Goal: Task Accomplishment & Management: Manage account settings

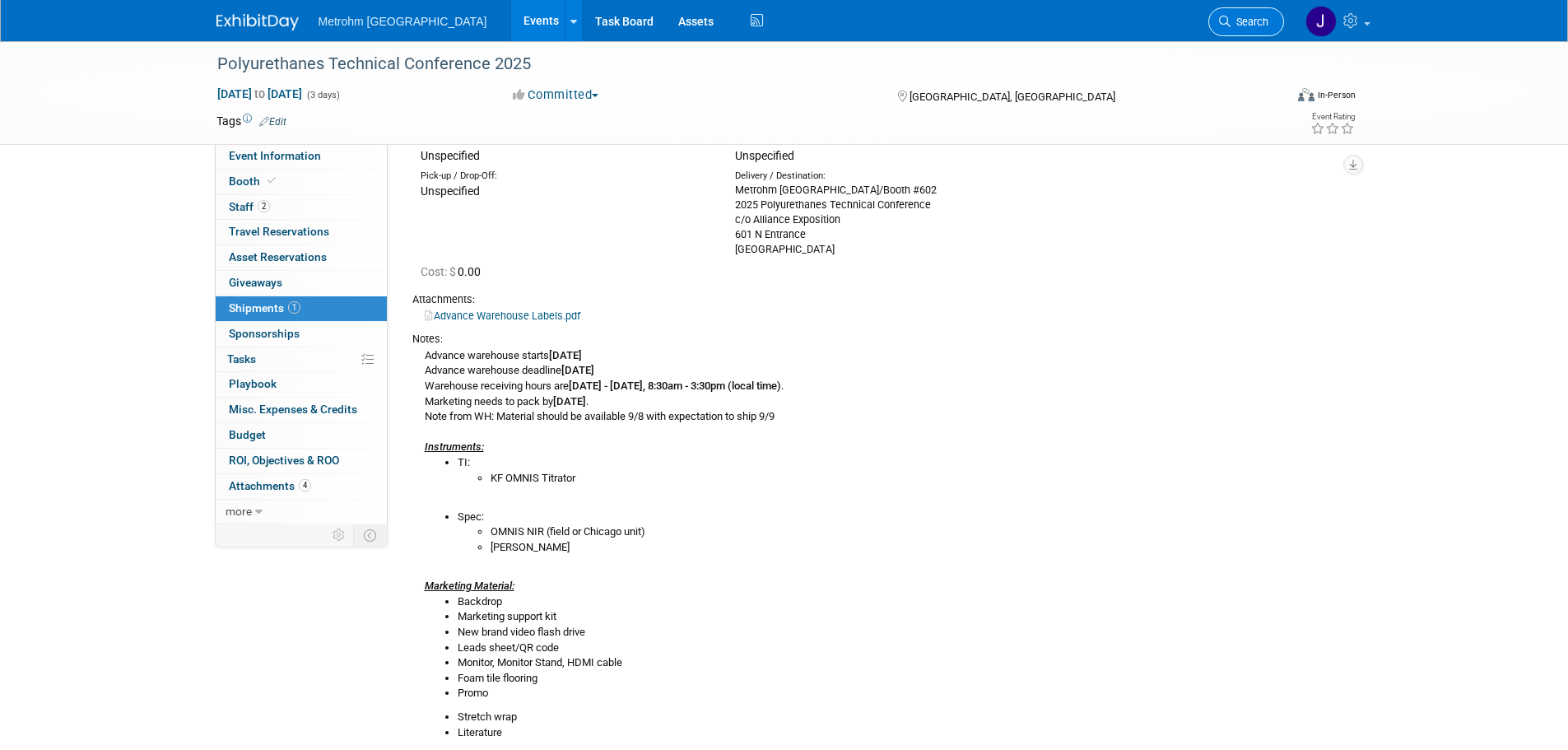
click at [1234, 21] on span "Search" at bounding box center [1249, 21] width 38 height 12
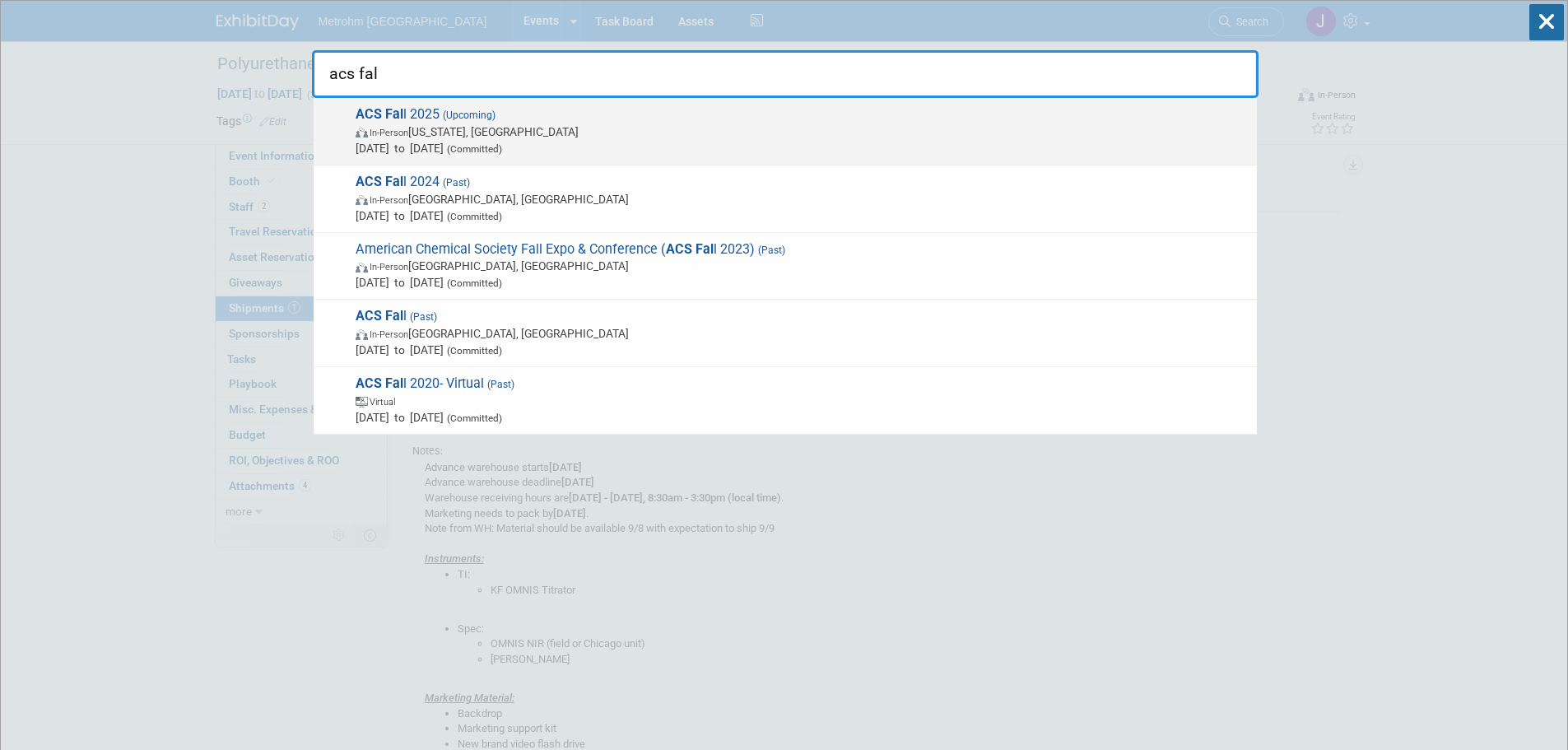
type input "acs fal"
click at [565, 134] on span "In-Person Washington, DC" at bounding box center [803, 131] width 893 height 16
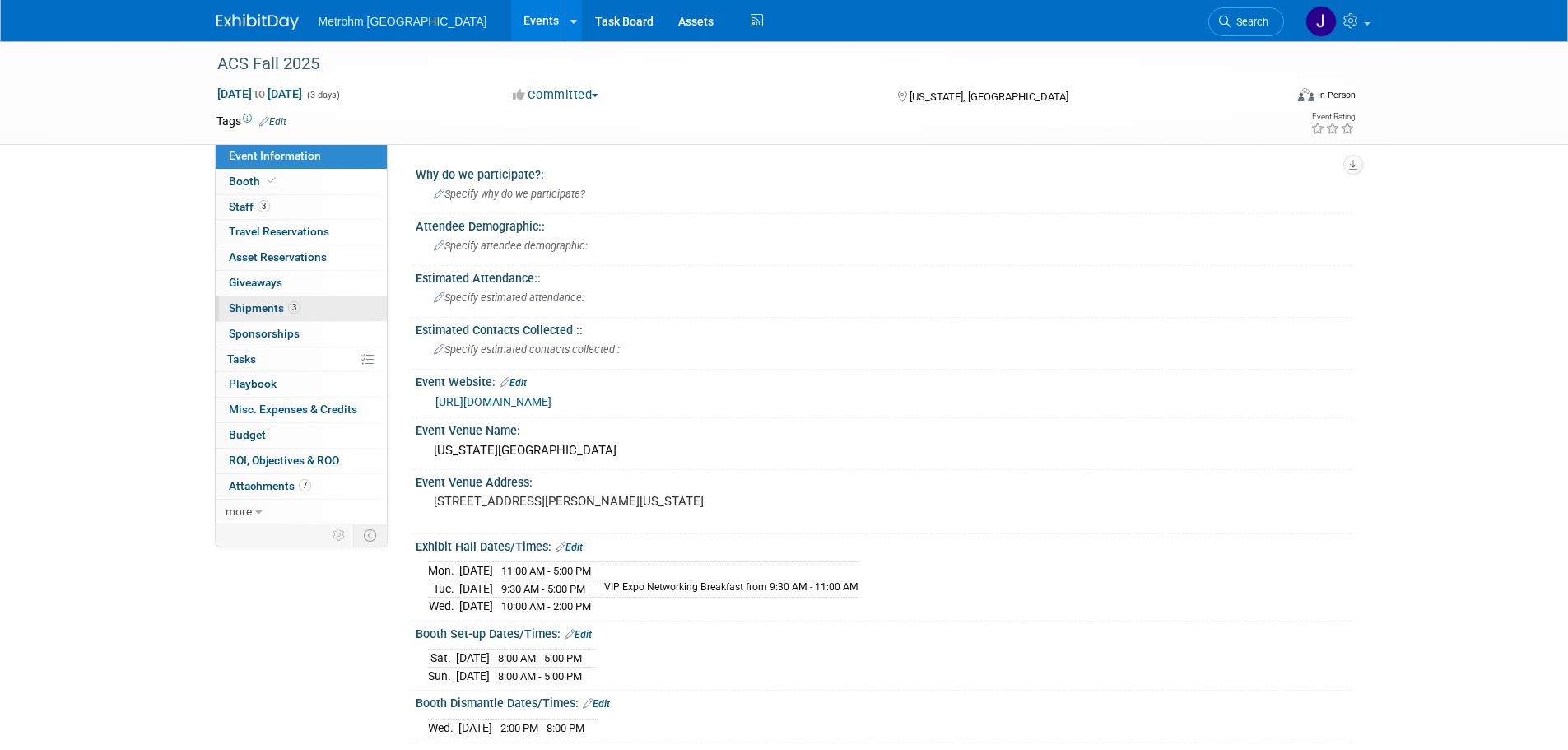
click at [307, 308] on link "3 Shipments 3" at bounding box center [301, 308] width 171 height 25
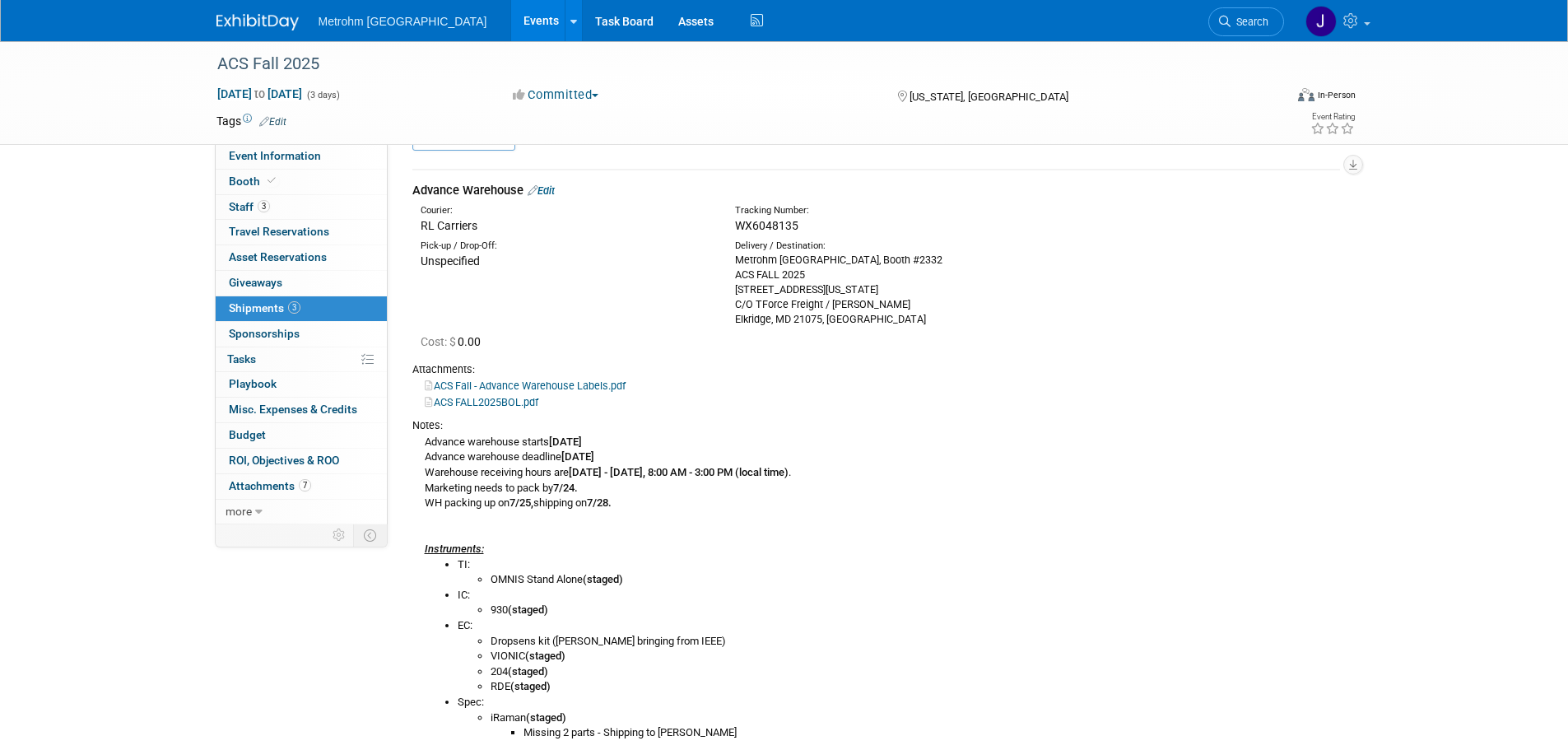
scroll to position [82, 0]
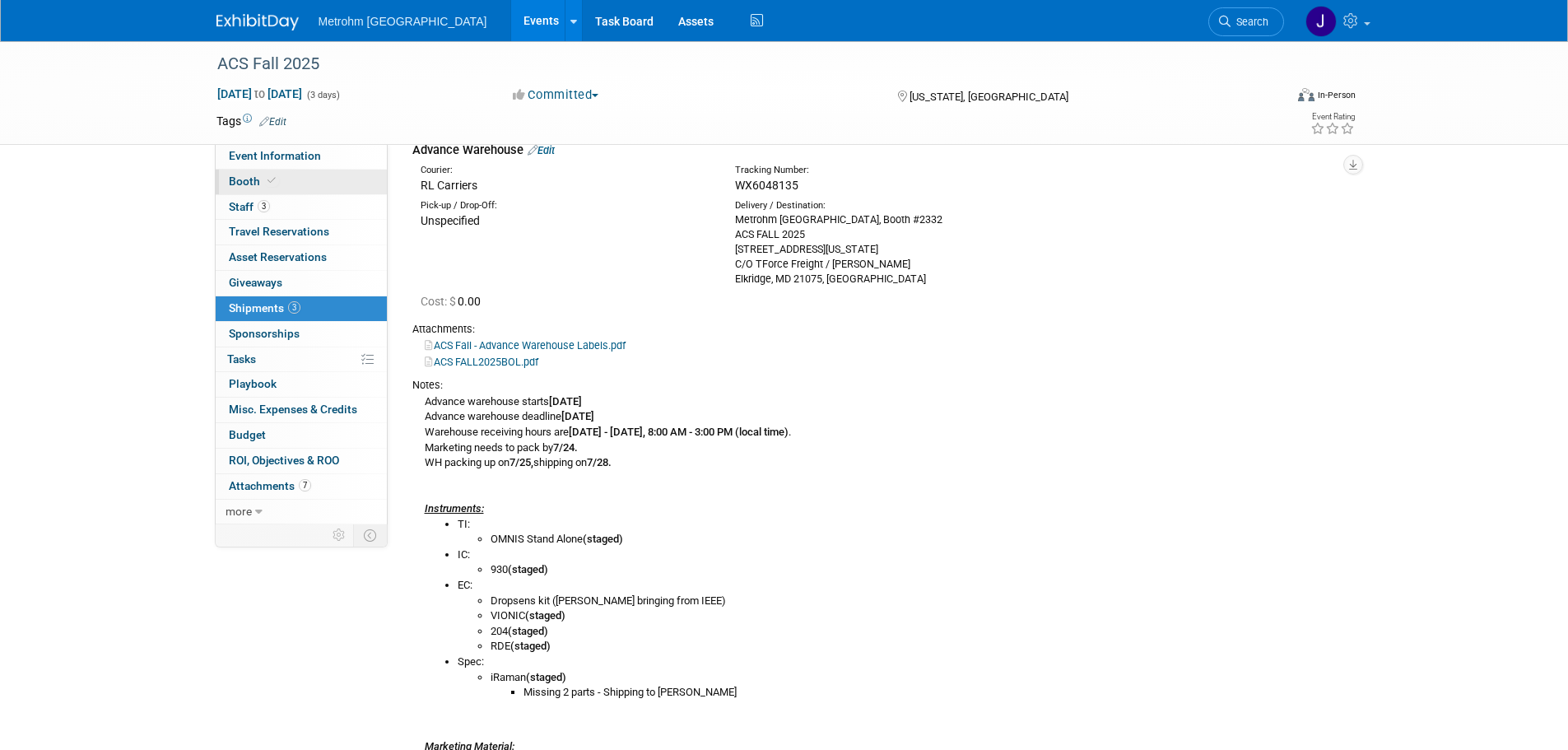
click at [334, 177] on link "Booth" at bounding box center [301, 182] width 171 height 25
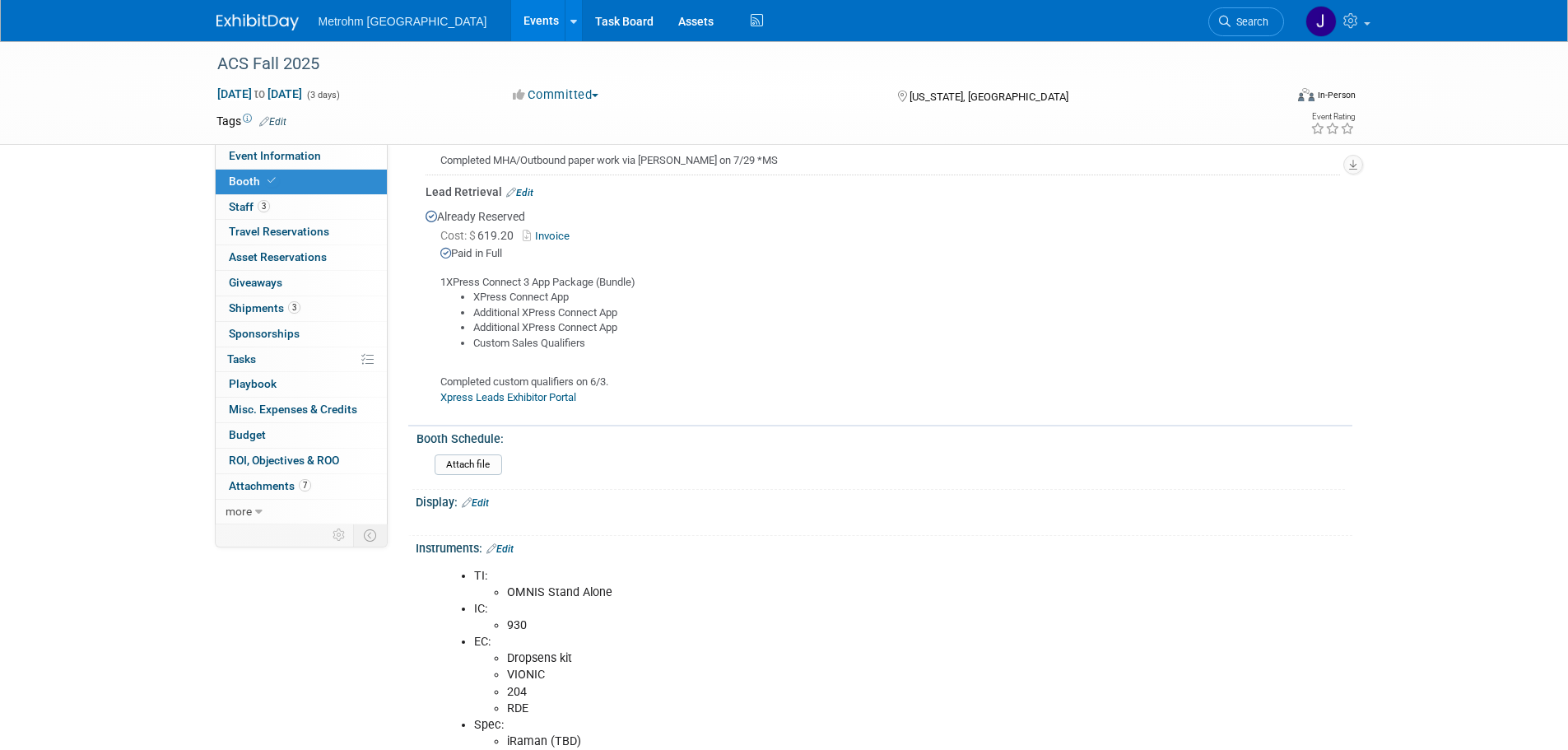
scroll to position [823, 0]
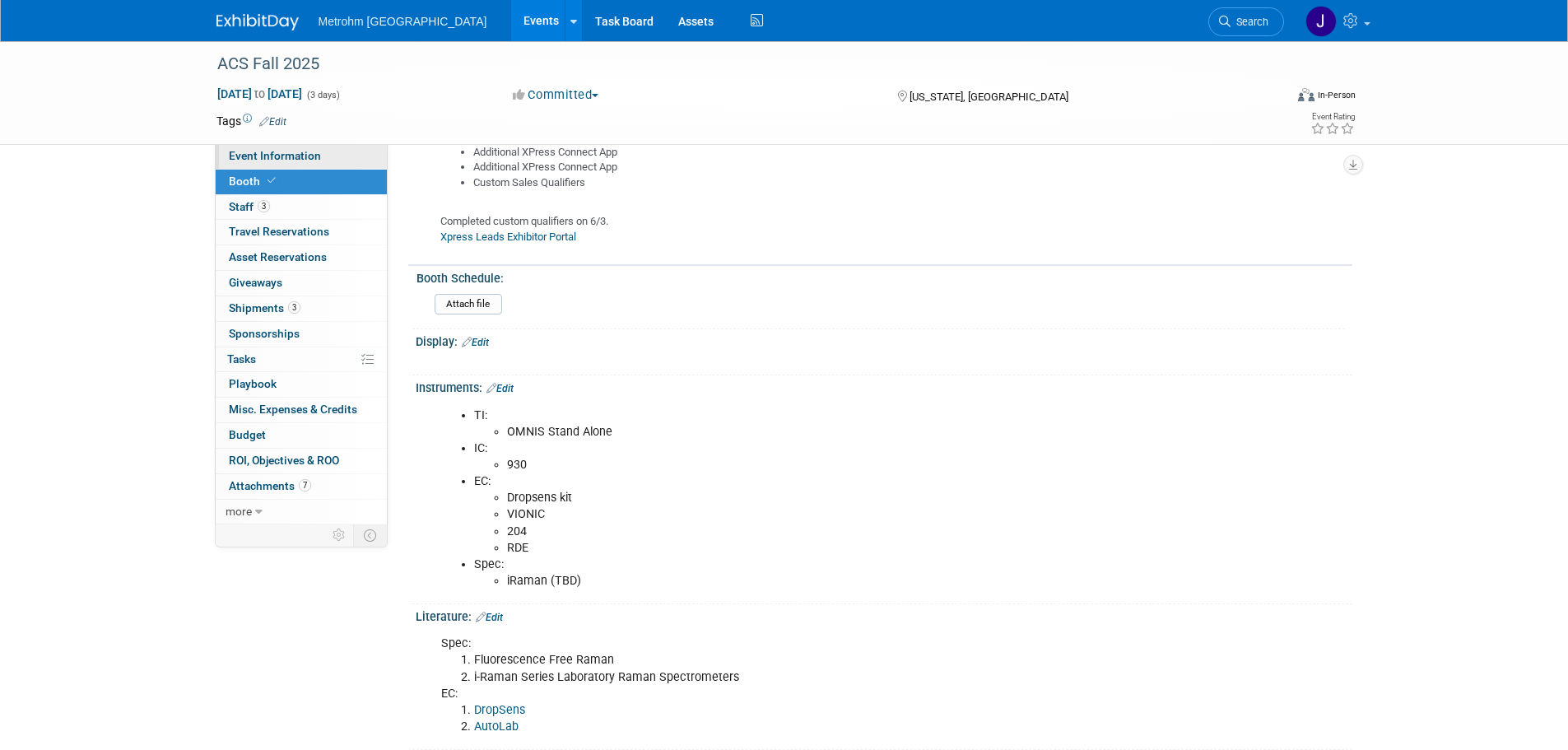
click at [278, 153] on span "Event Information" at bounding box center [275, 156] width 93 height 13
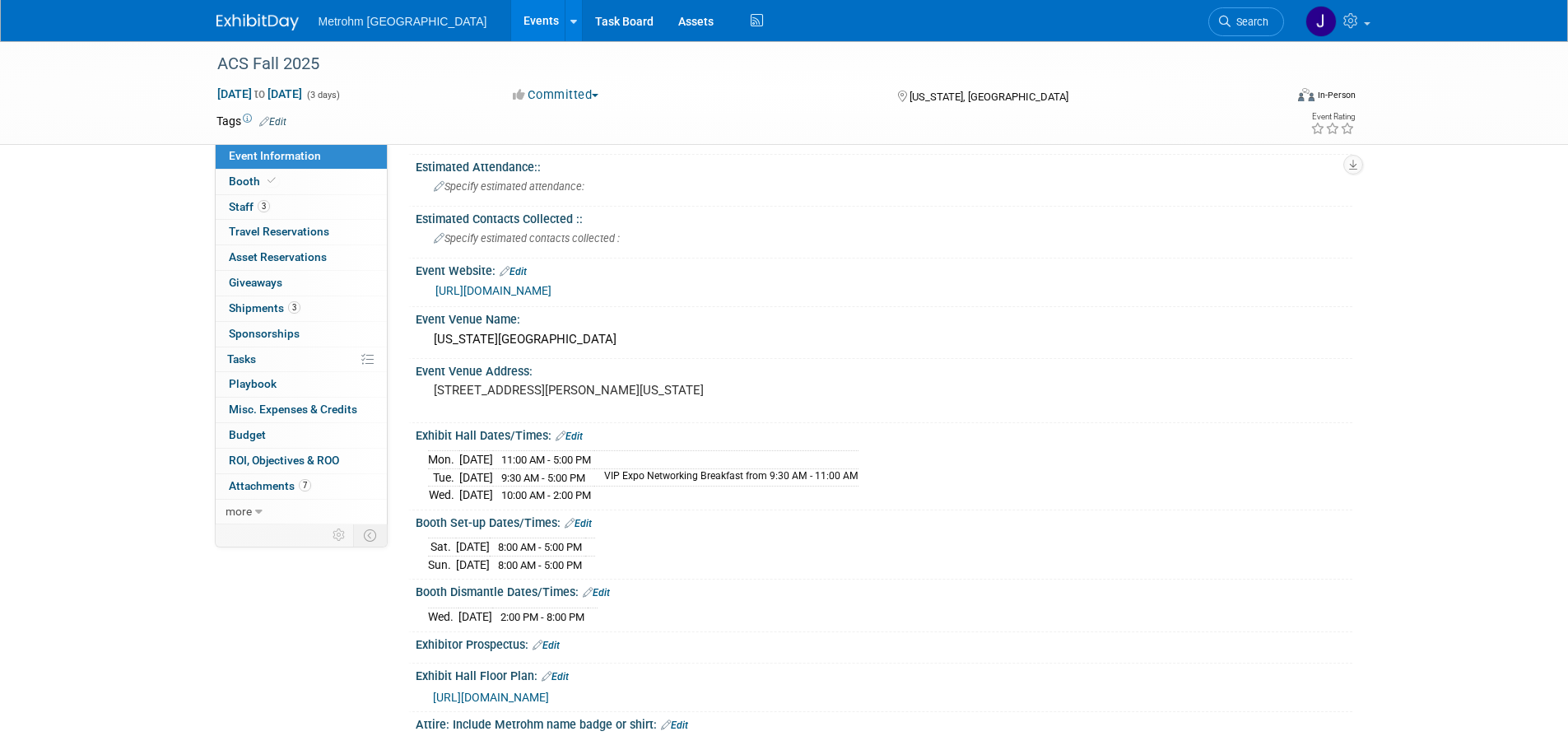
scroll to position [0, 0]
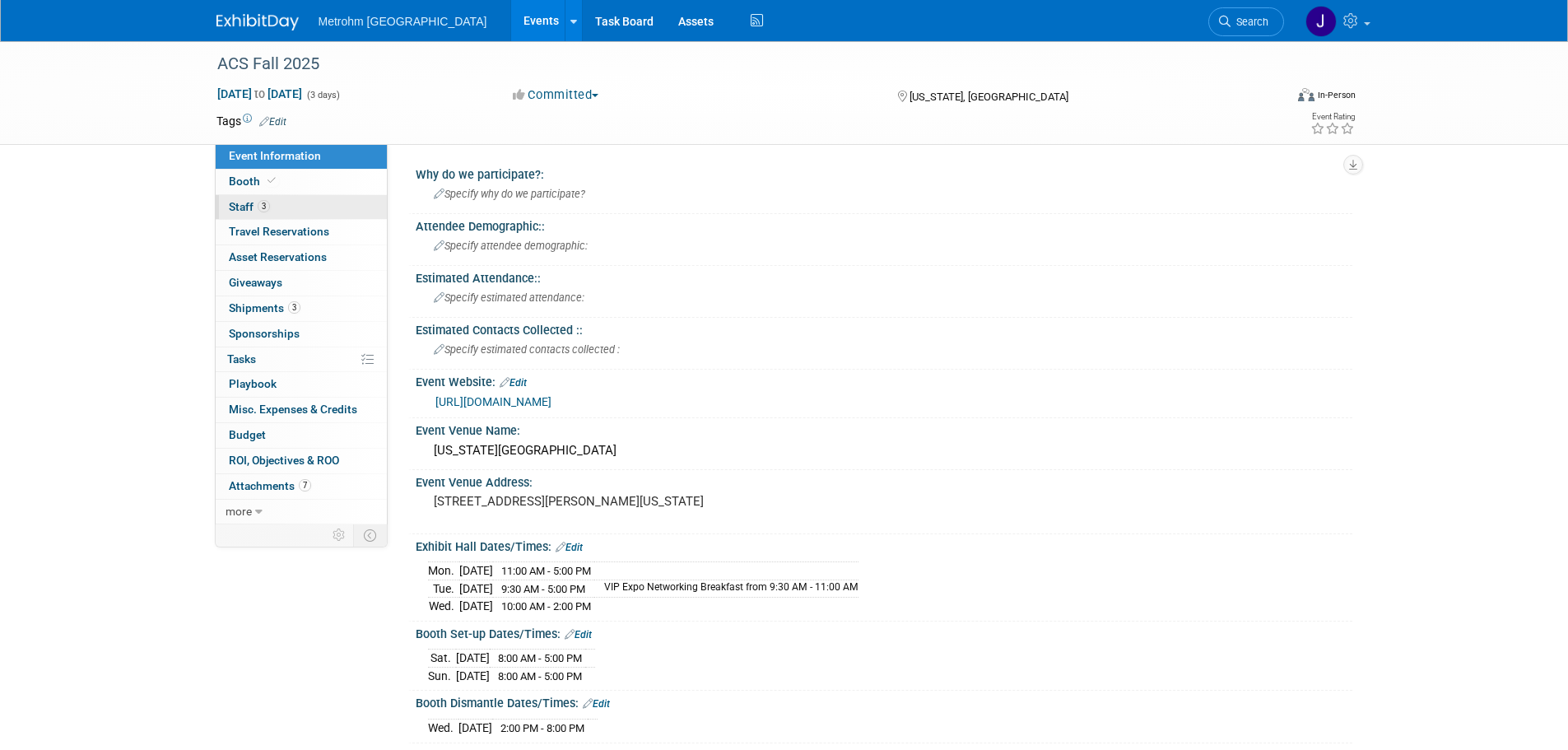
click at [272, 206] on link "3 Staff 3" at bounding box center [301, 207] width 171 height 25
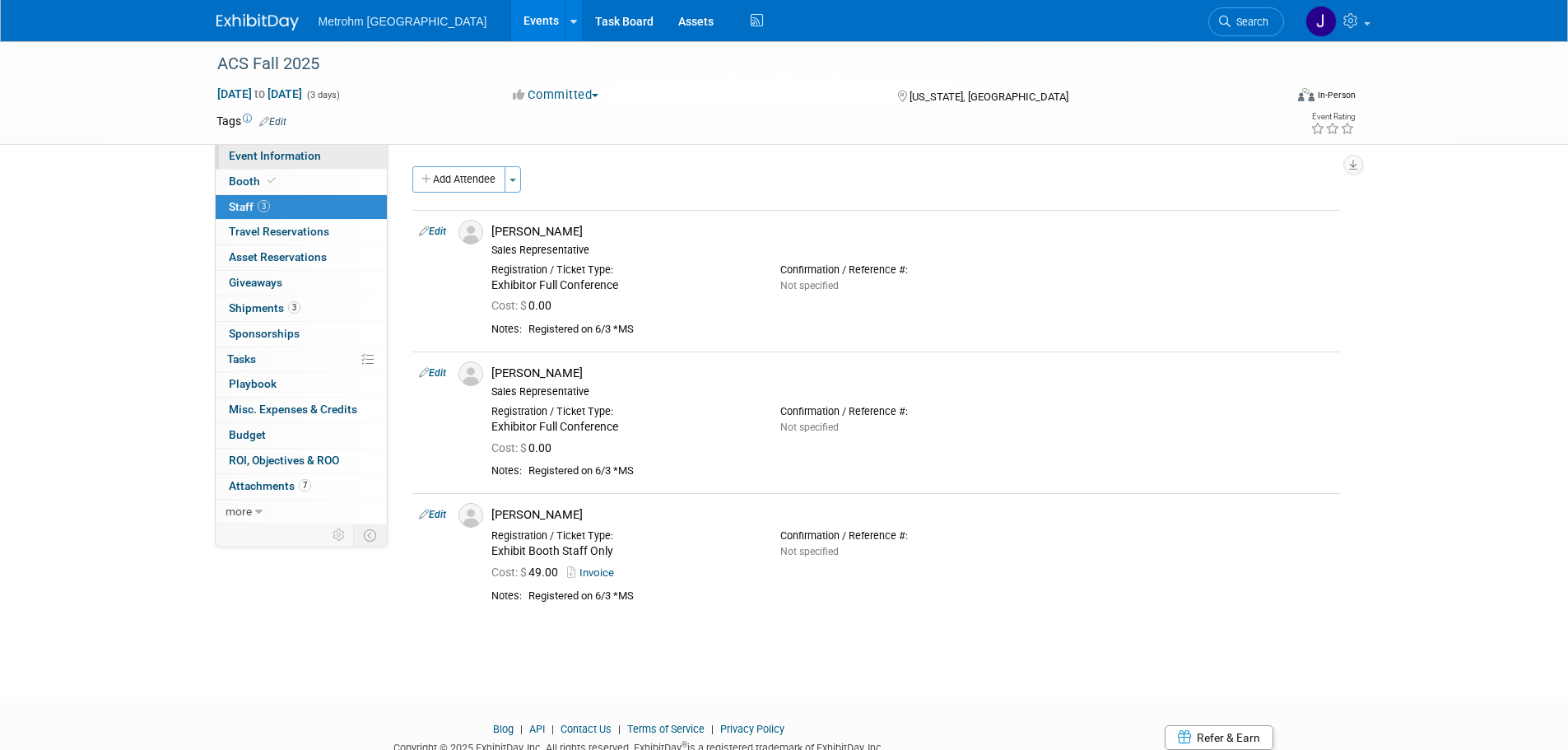
click at [284, 159] on span "Event Information" at bounding box center [275, 156] width 93 height 13
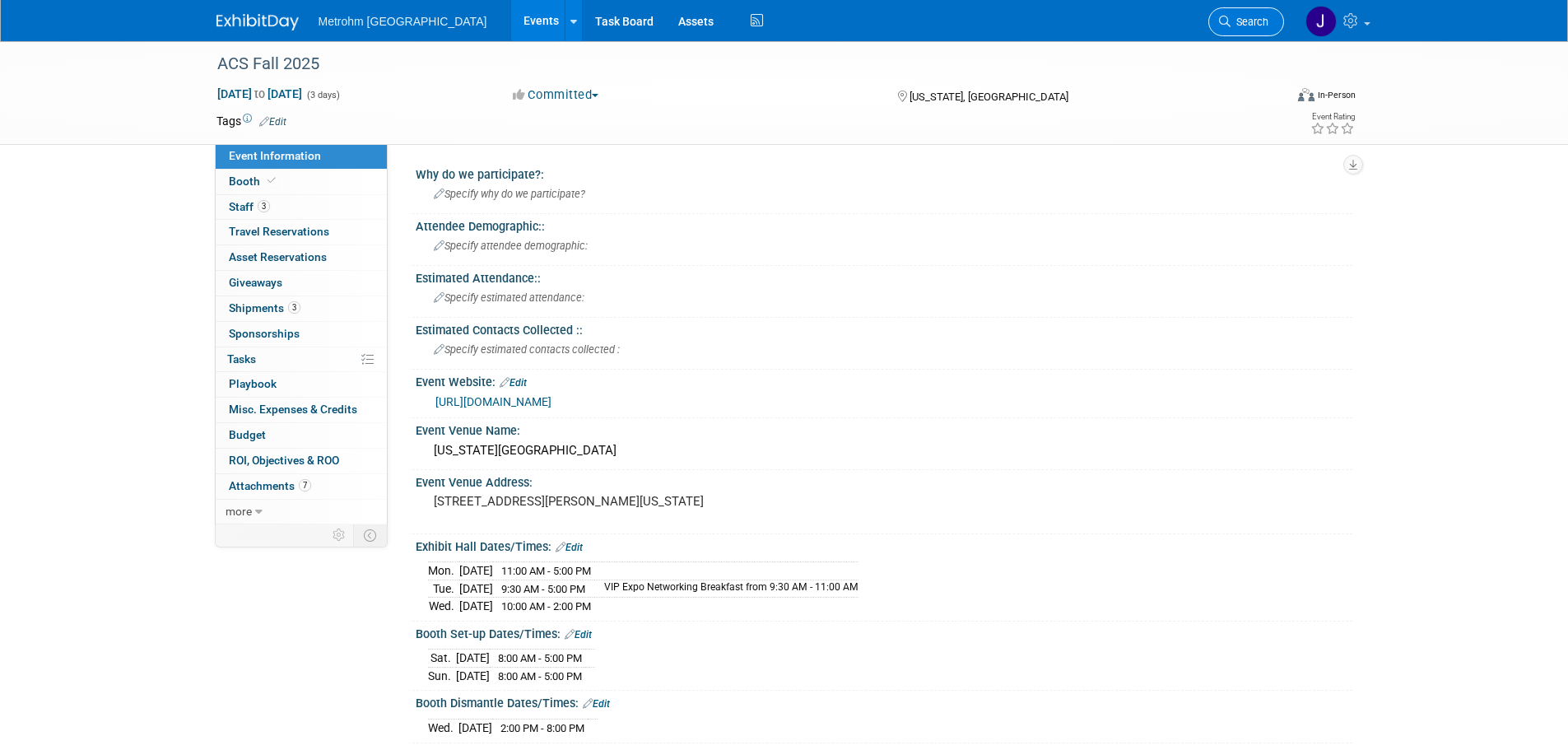
click at [1227, 18] on icon at bounding box center [1224, 21] width 11 height 11
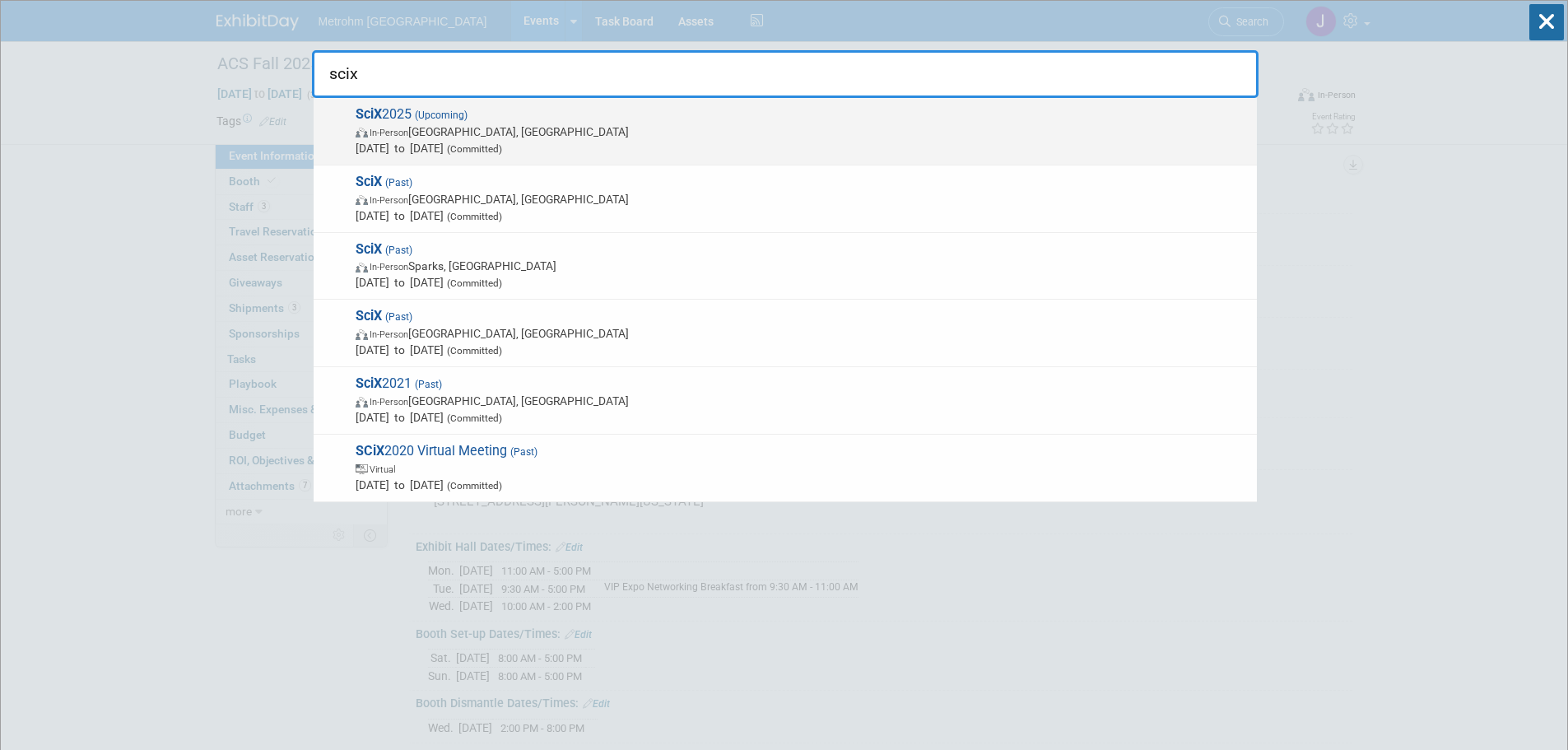
type input "scix"
click at [380, 135] on span "In-Person" at bounding box center [388, 133] width 39 height 10
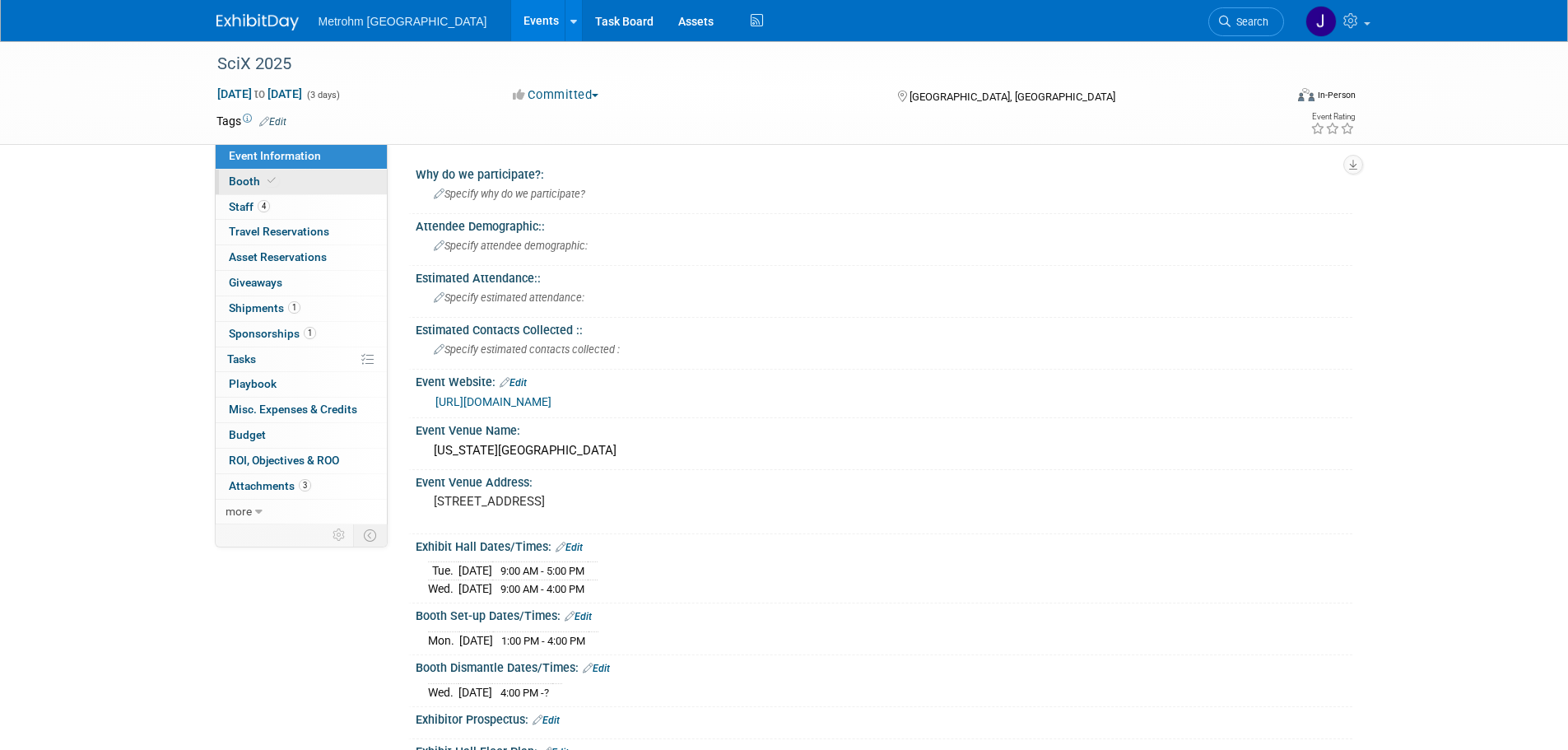
click at [261, 179] on span "Booth" at bounding box center [254, 181] width 51 height 13
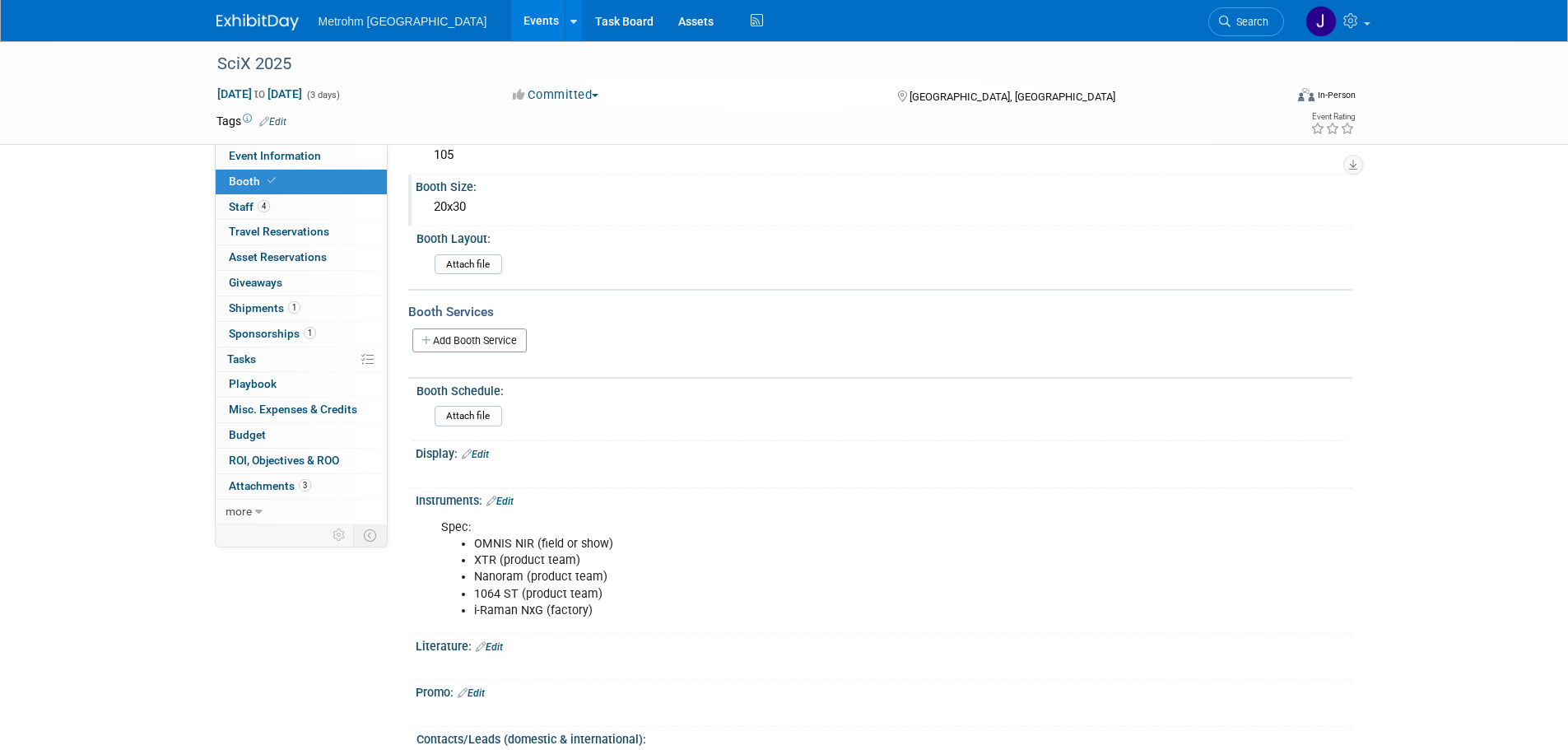
scroll to position [247, 0]
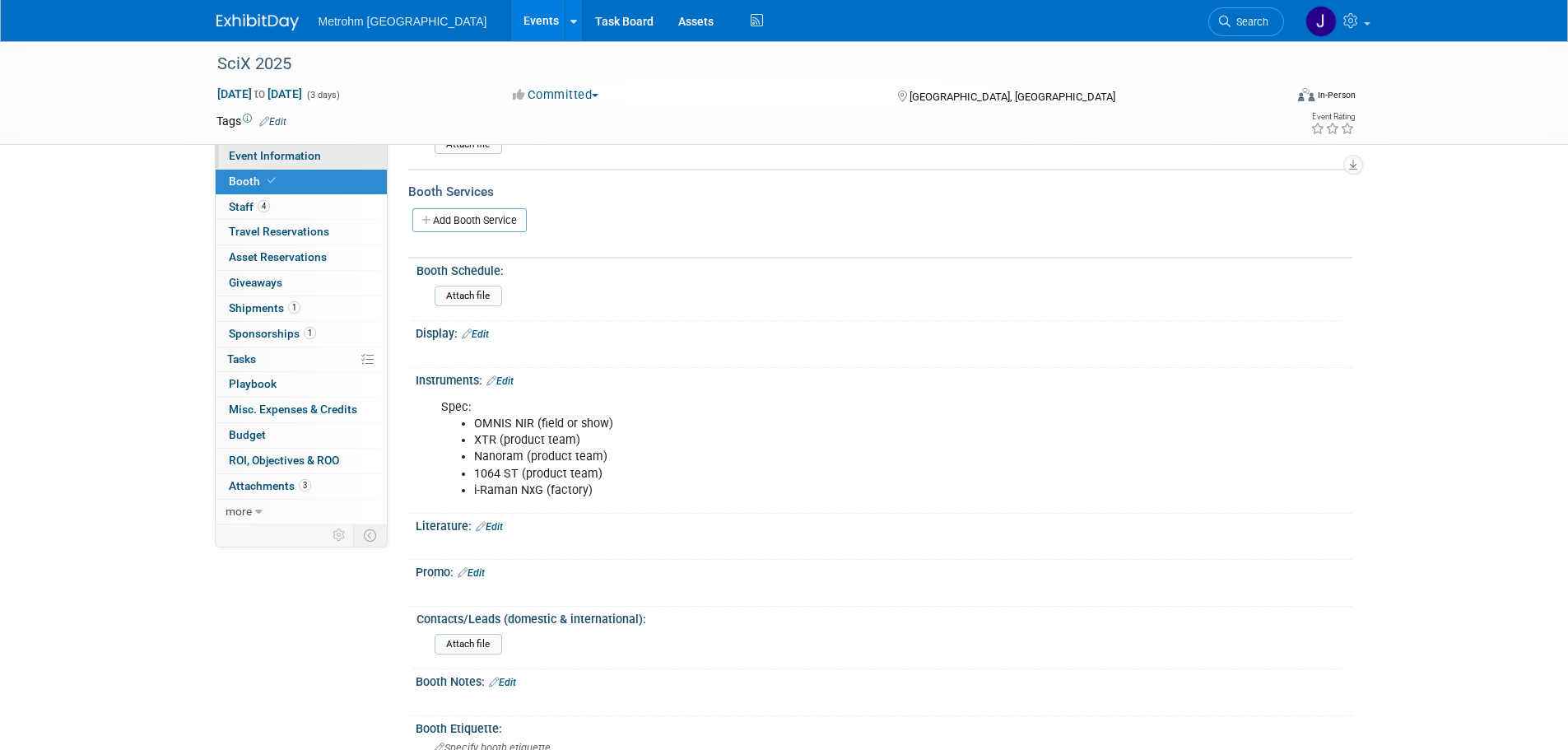
click at [298, 156] on span "Event Information" at bounding box center [275, 156] width 93 height 13
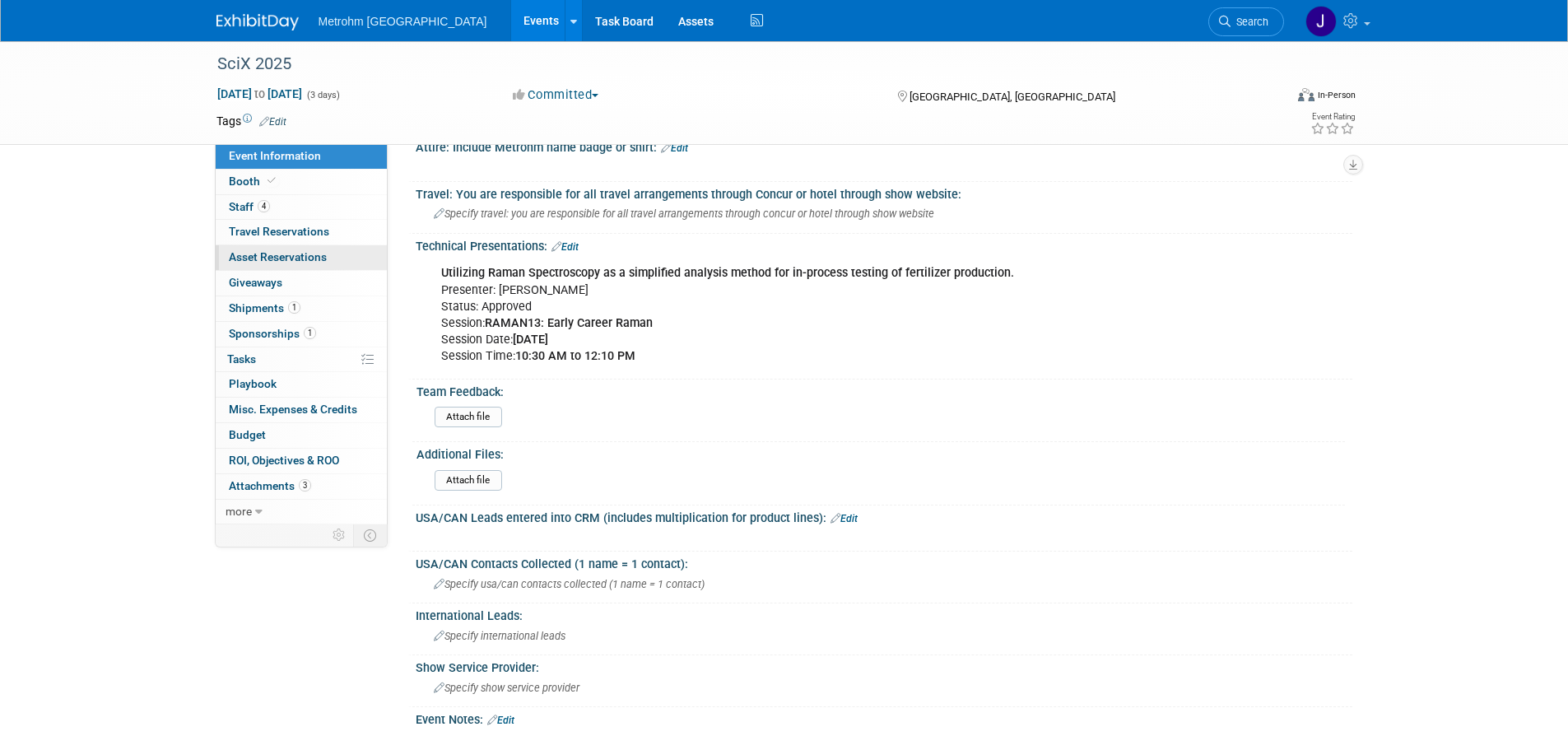
scroll to position [740, 0]
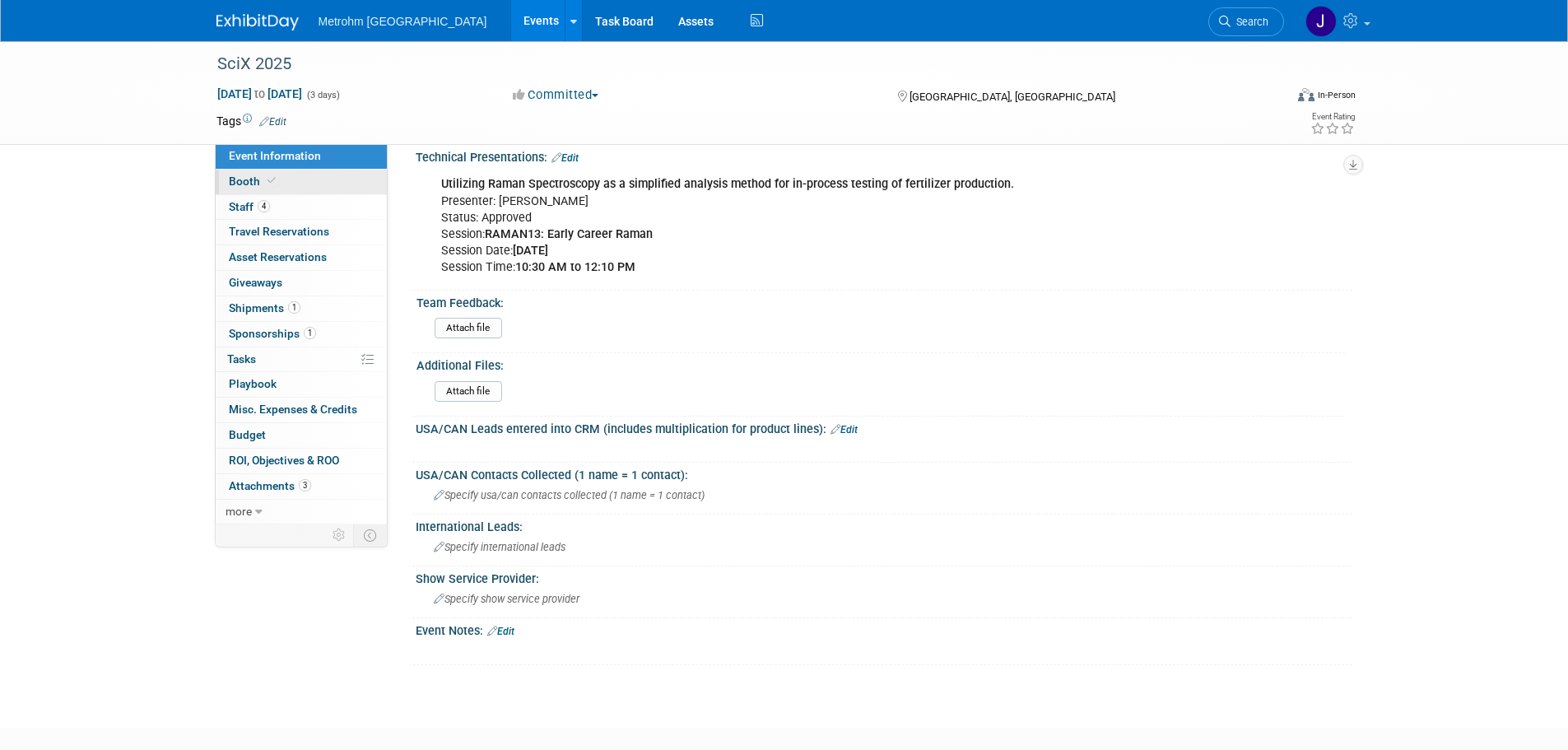
click at [249, 180] on span "Booth" at bounding box center [254, 181] width 51 height 13
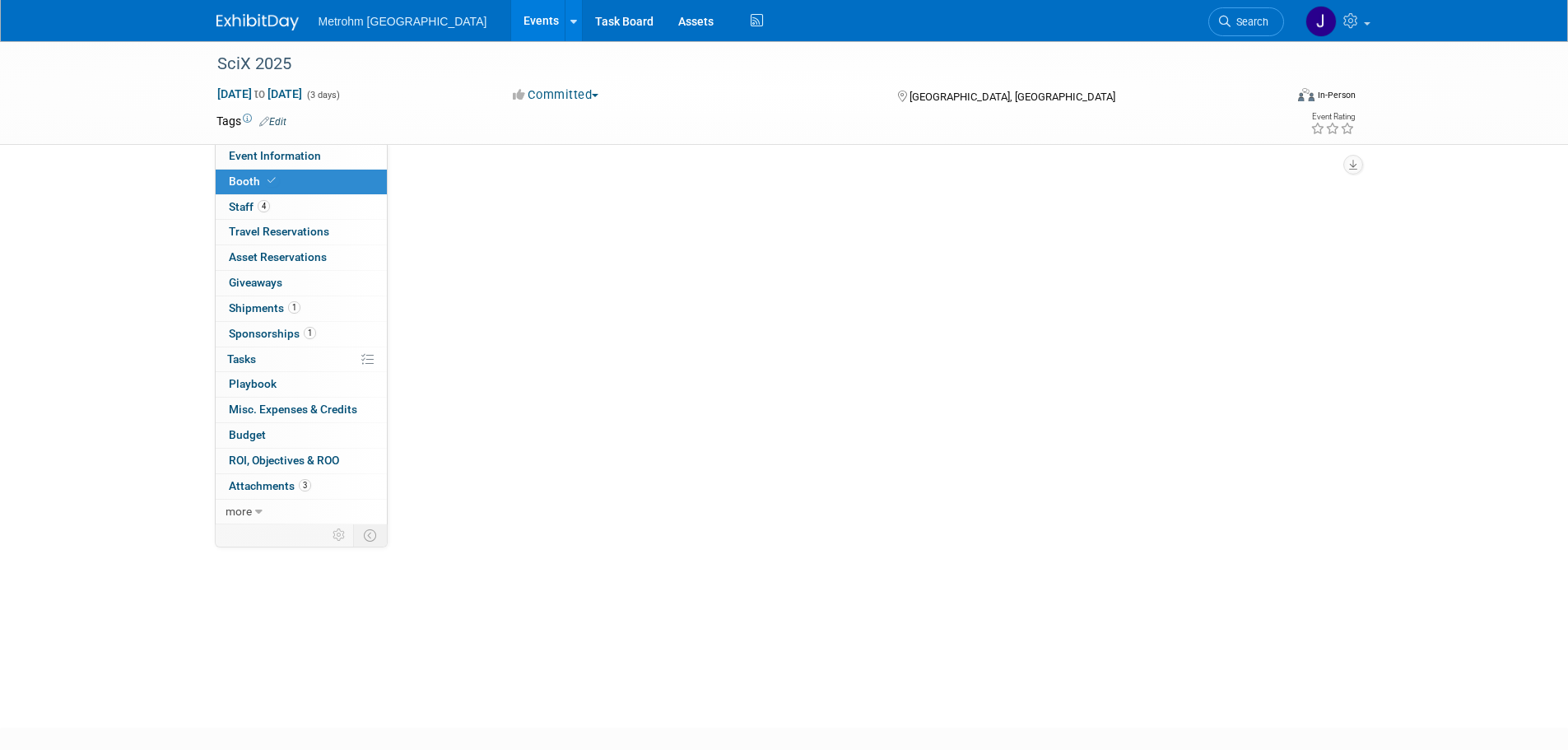
scroll to position [0, 0]
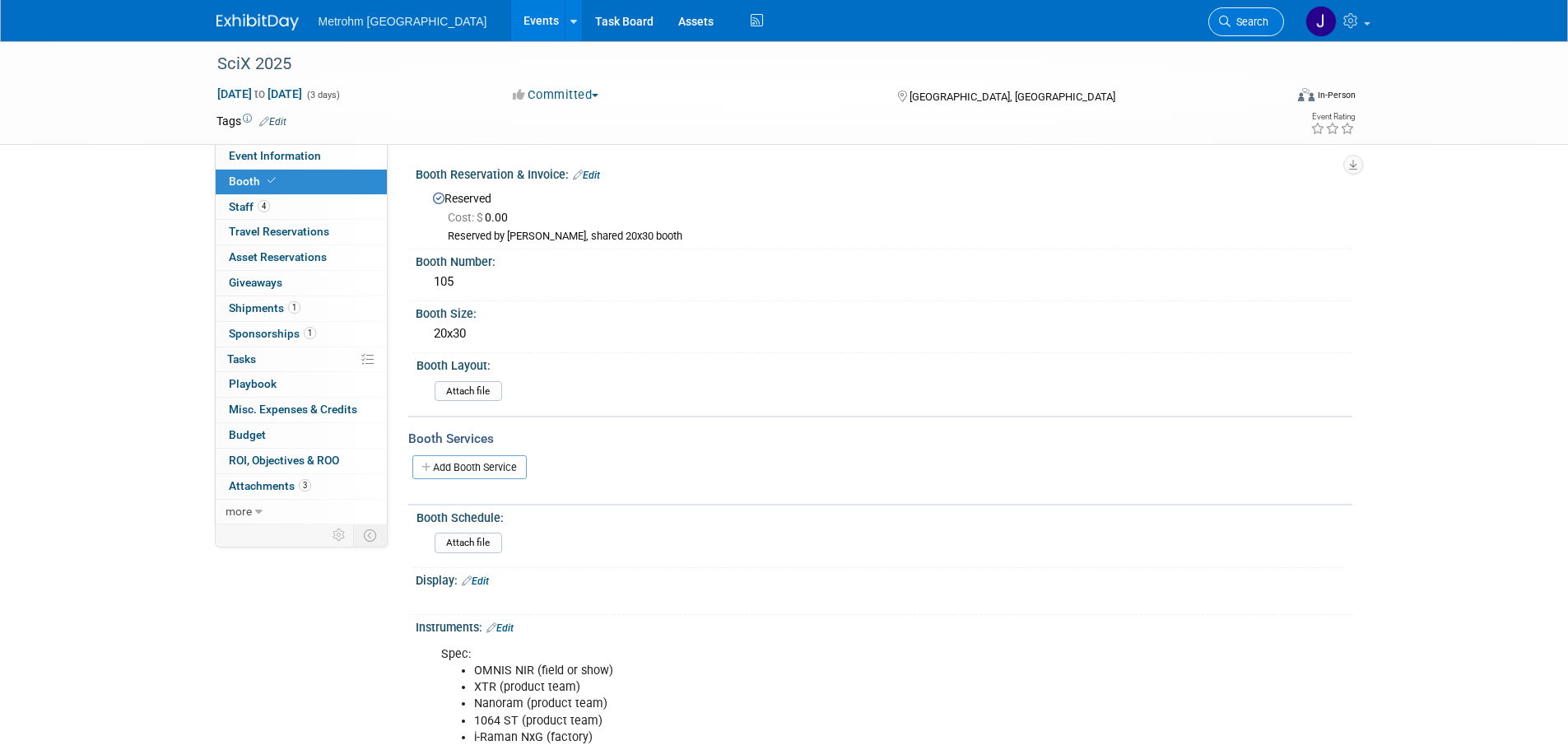
click at [1235, 25] on span "Search" at bounding box center [1249, 21] width 38 height 12
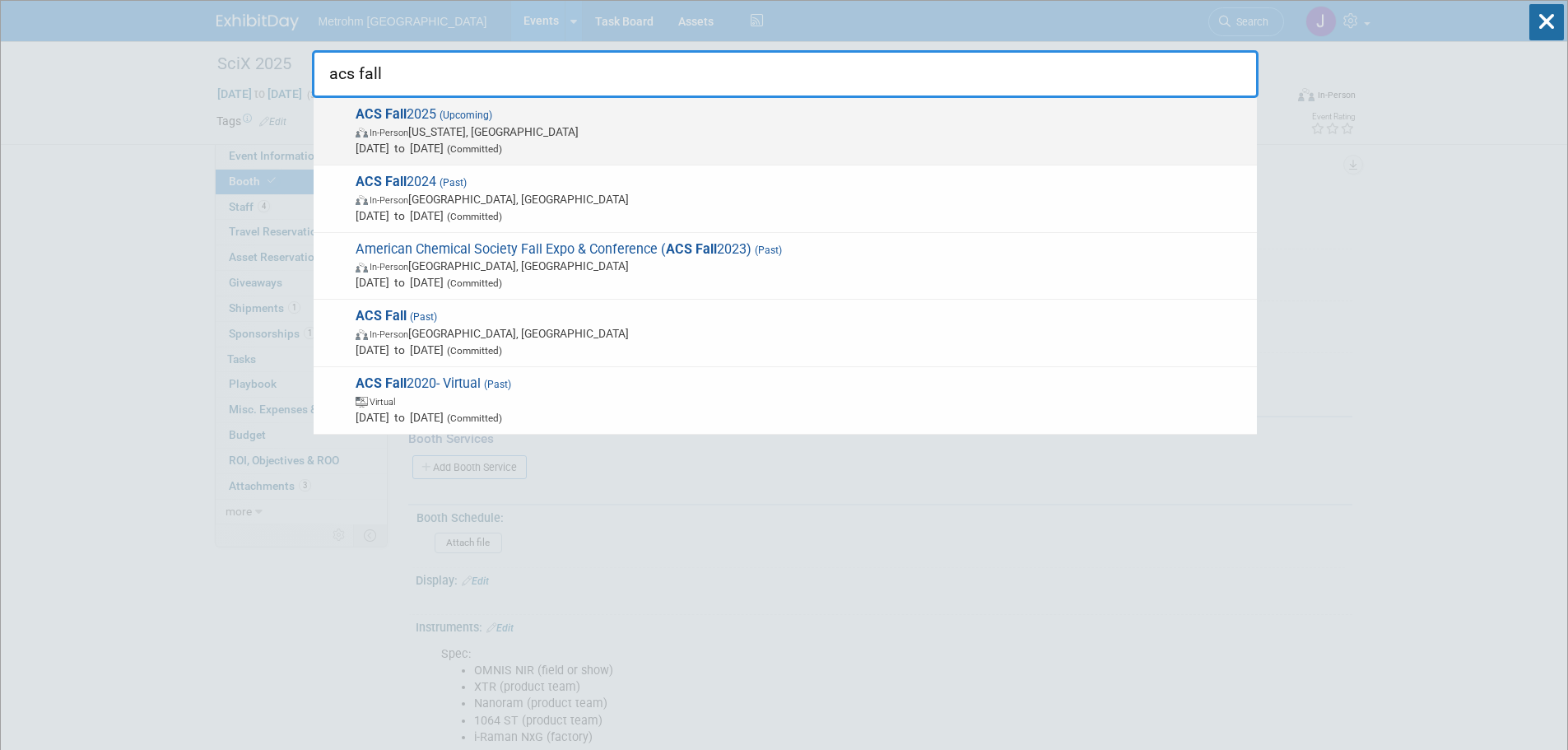
type input "acs fall"
click at [535, 124] on span "In-Person Washington, DC" at bounding box center [803, 131] width 893 height 16
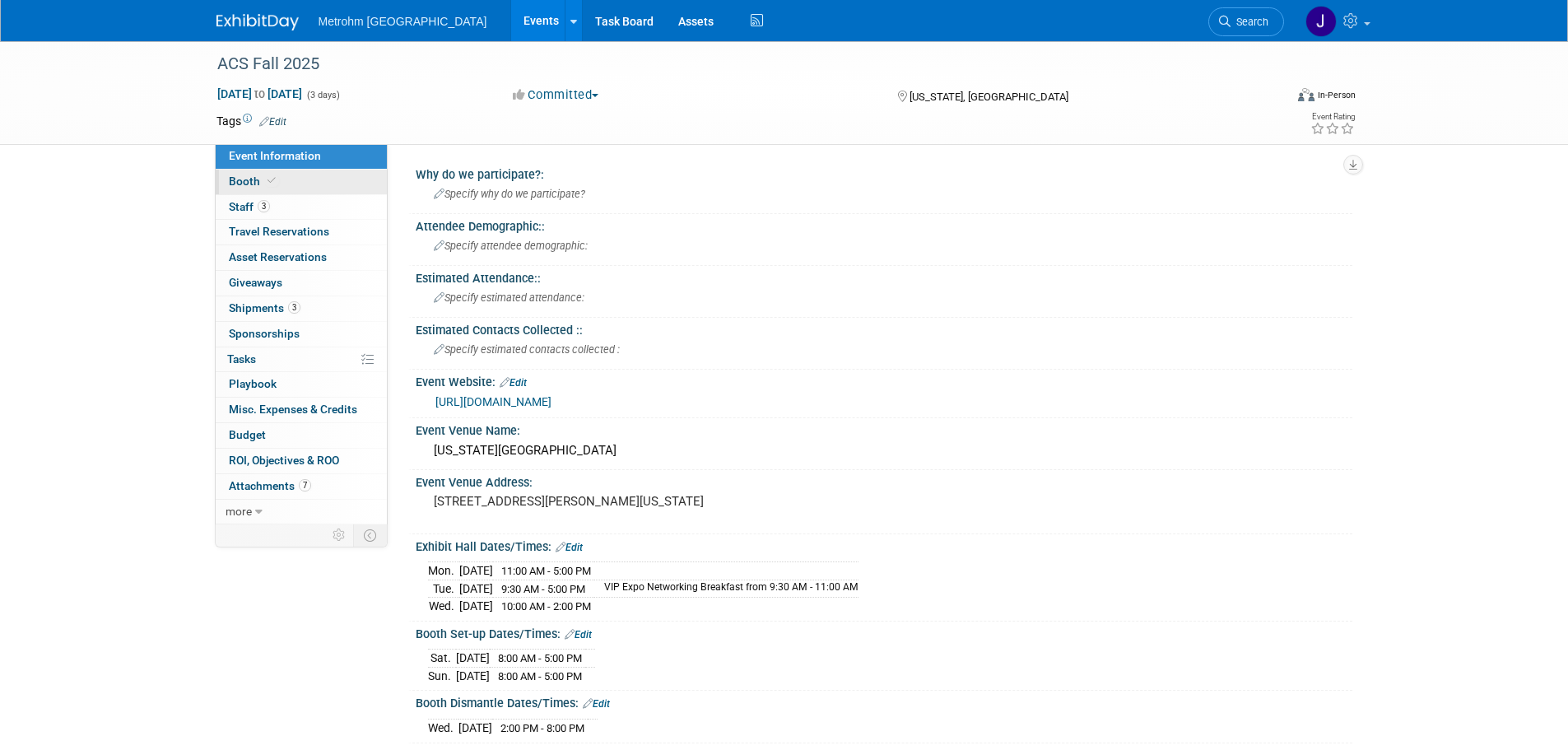
click at [295, 178] on link "Booth" at bounding box center [301, 182] width 171 height 25
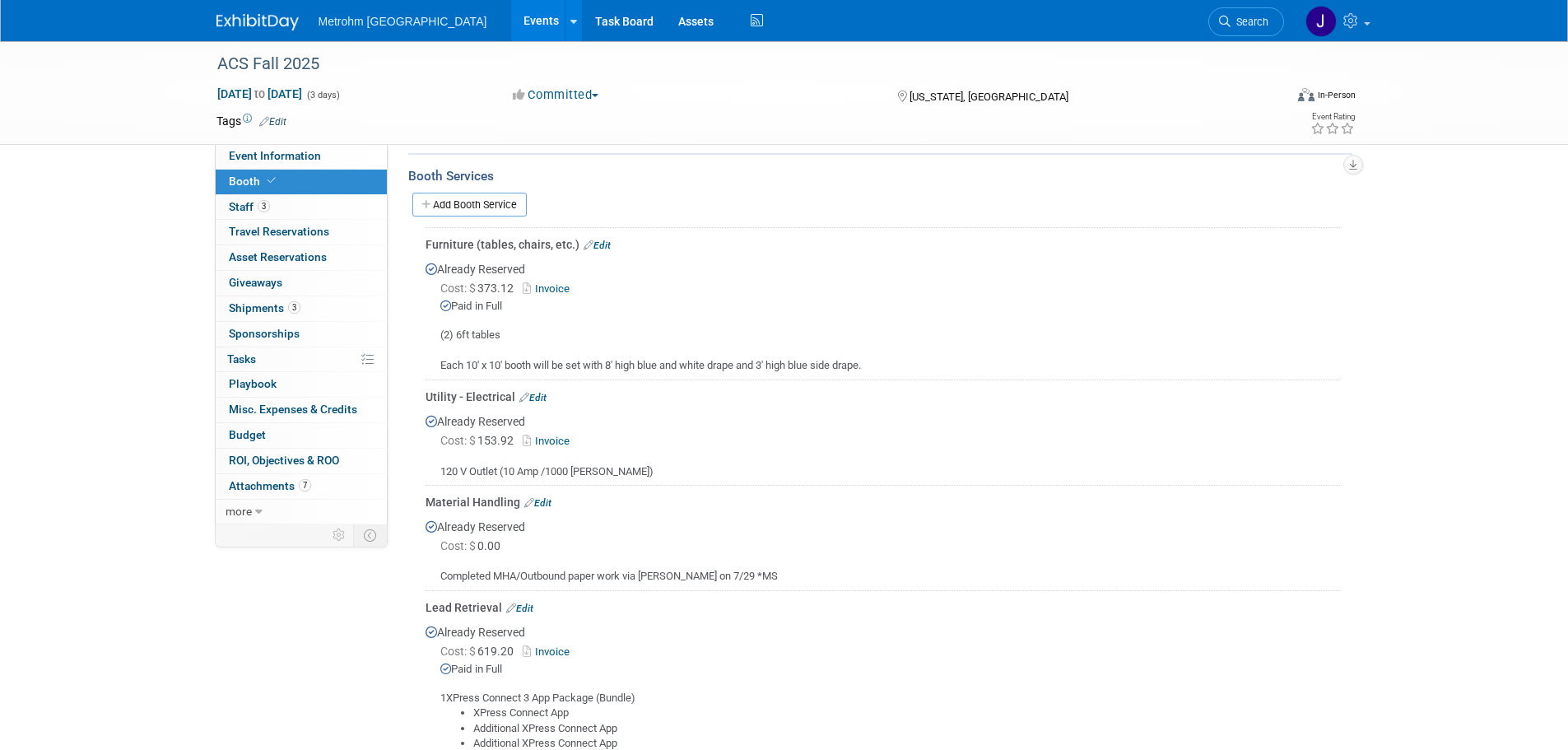
scroll to position [329, 0]
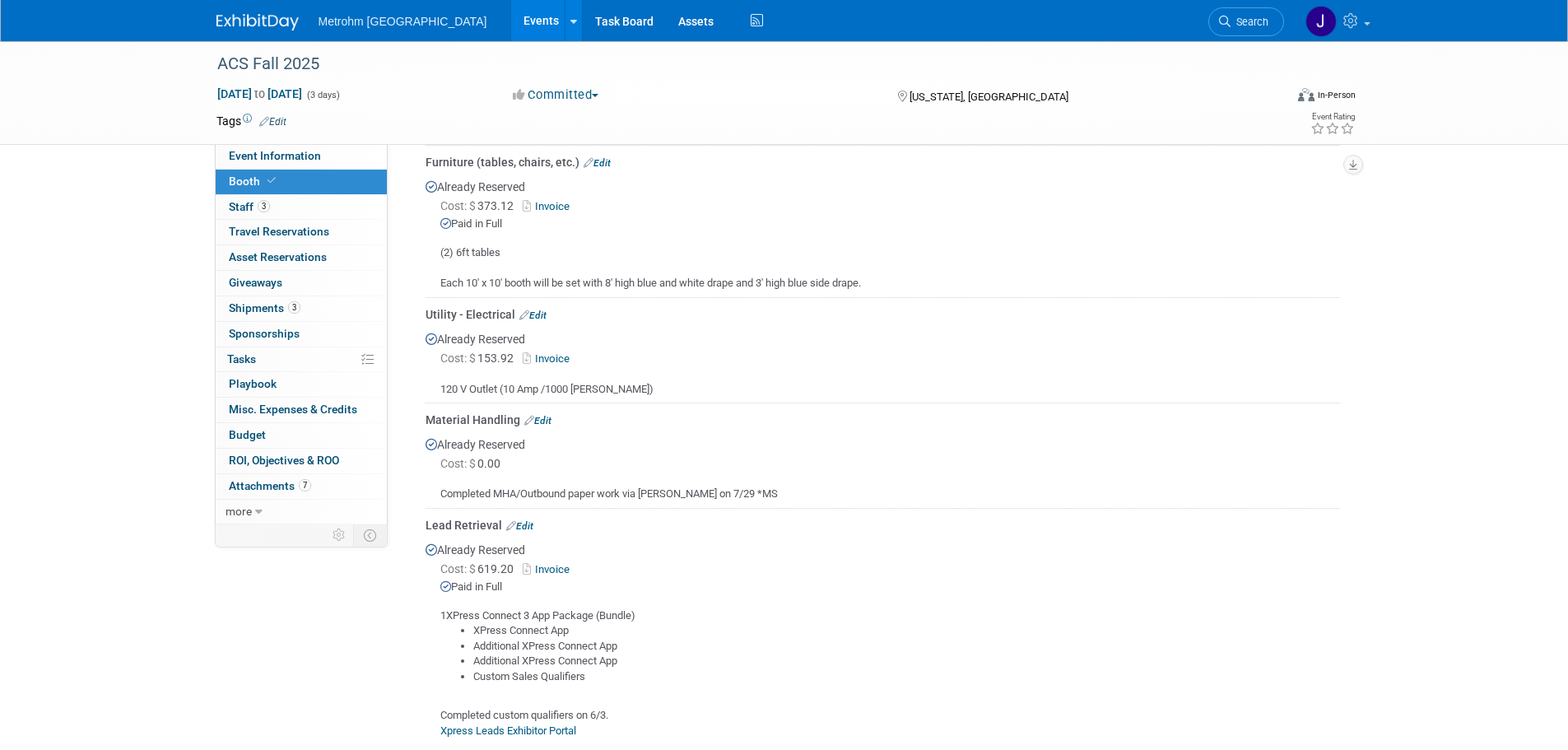
click at [541, 421] on link "Edit" at bounding box center [537, 421] width 27 height 11
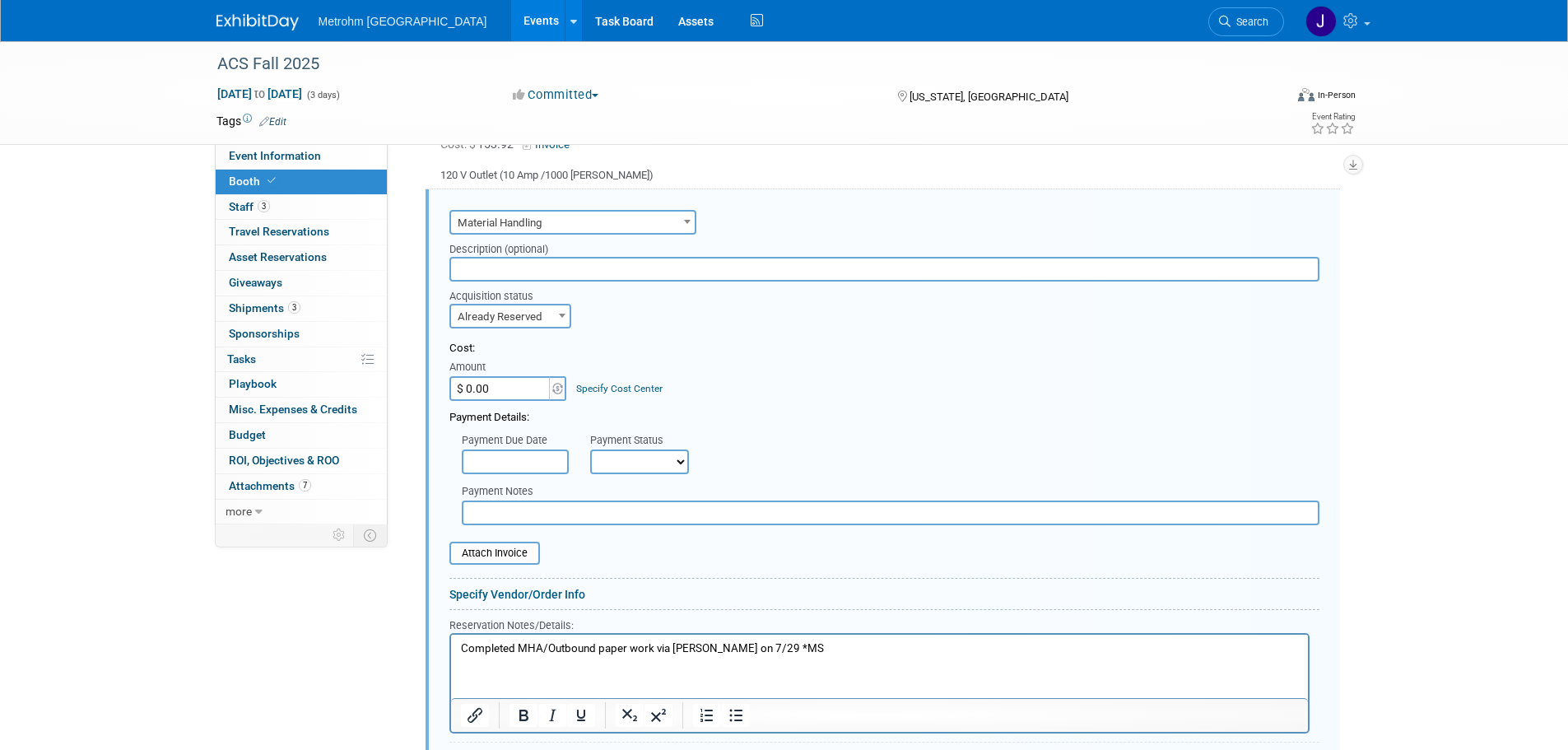
scroll to position [0, 0]
click at [512, 391] on input "$ 0.00" at bounding box center [501, 388] width 103 height 25
paste input "1,701.68"
type input "$ 1,701.68"
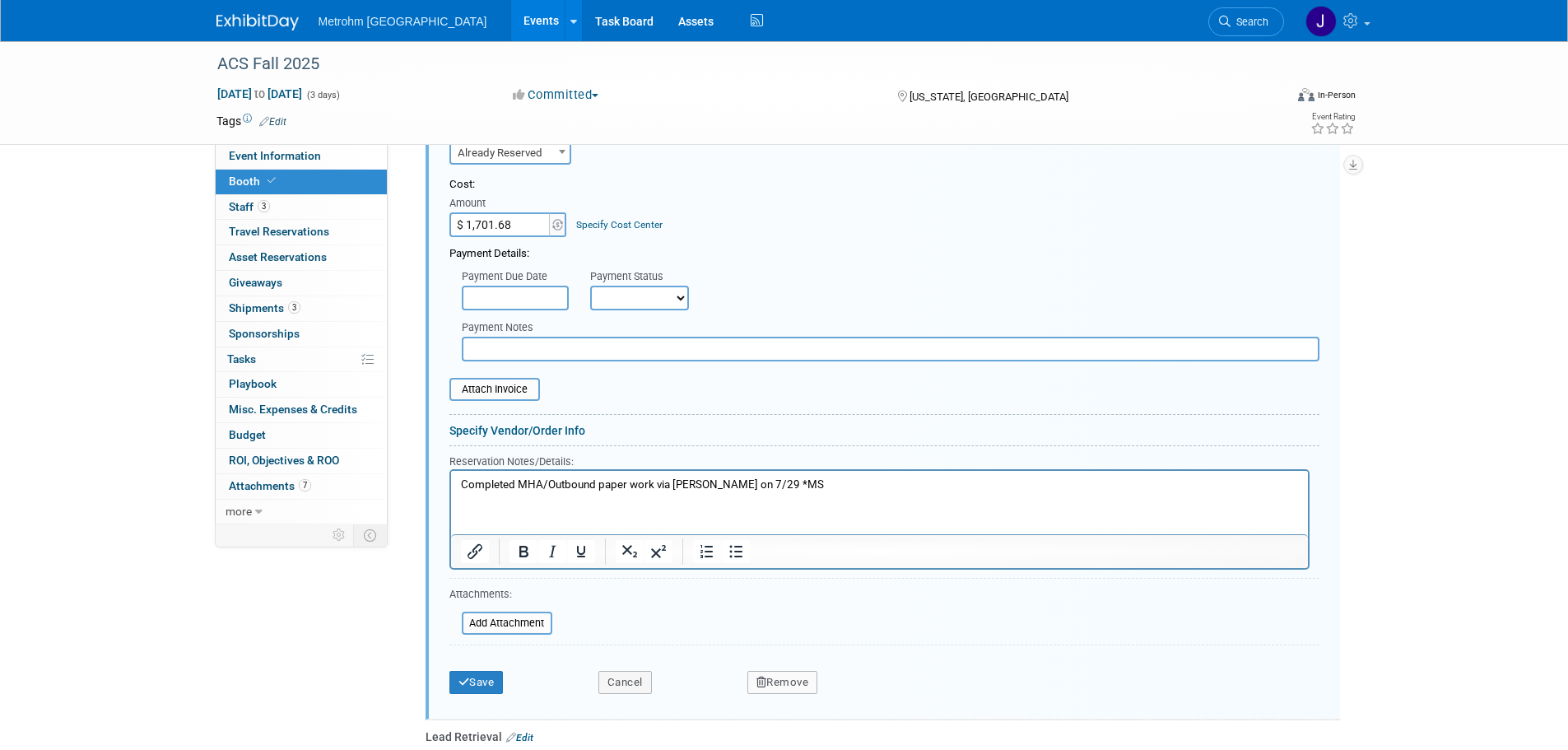
scroll to position [708, 0]
click at [538, 624] on input "file" at bounding box center [452, 622] width 196 height 20
click at [494, 701] on button "Save" at bounding box center [476, 705] width 54 height 23
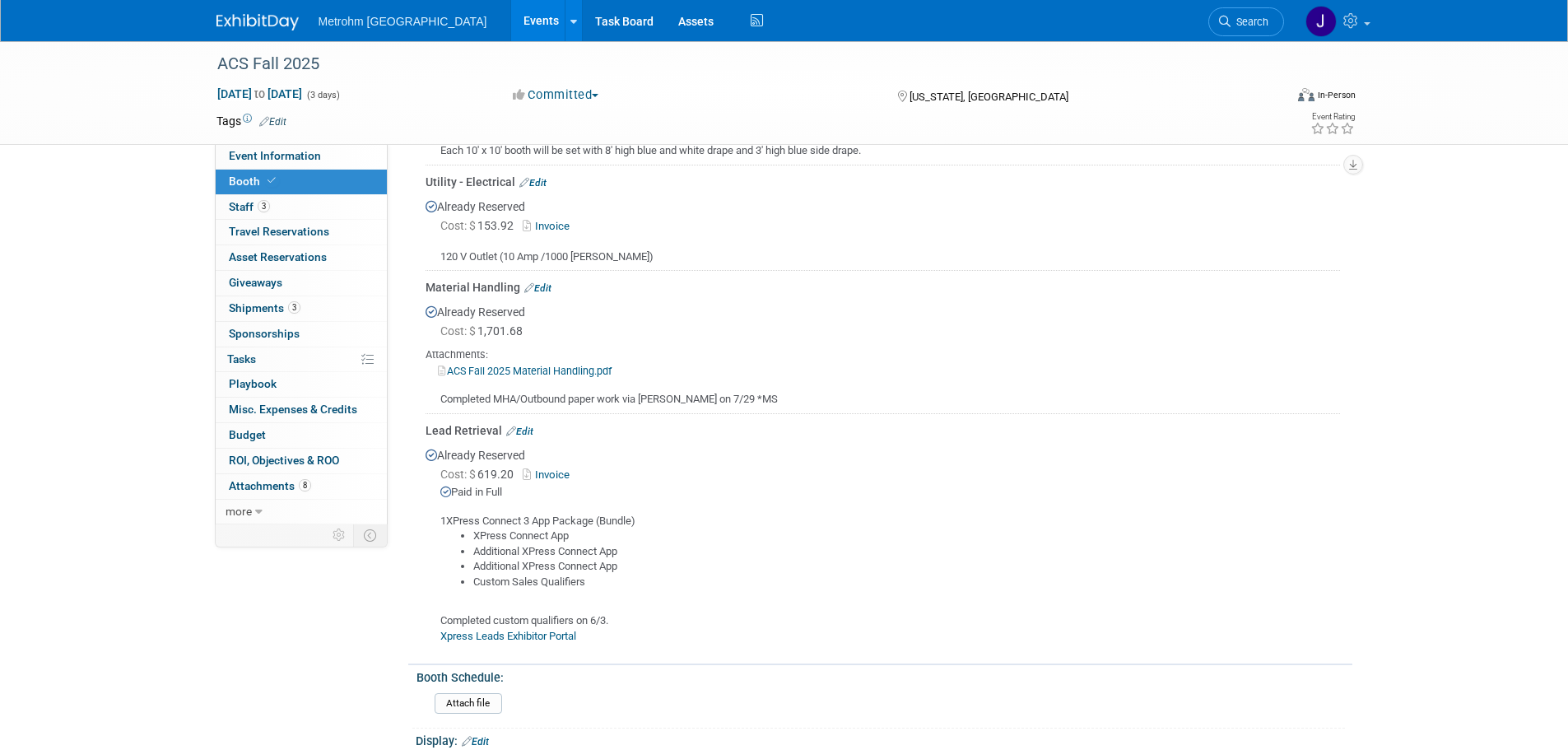
scroll to position [461, 0]
drag, startPoint x: 533, startPoint y: 329, endPoint x: 481, endPoint y: 332, distance: 52.1
click at [481, 332] on div "Cost: $ 1,701.68" at bounding box center [889, 331] width 900 height 16
copy span "1,701.68"
